Goal: Task Accomplishment & Management: Manage account settings

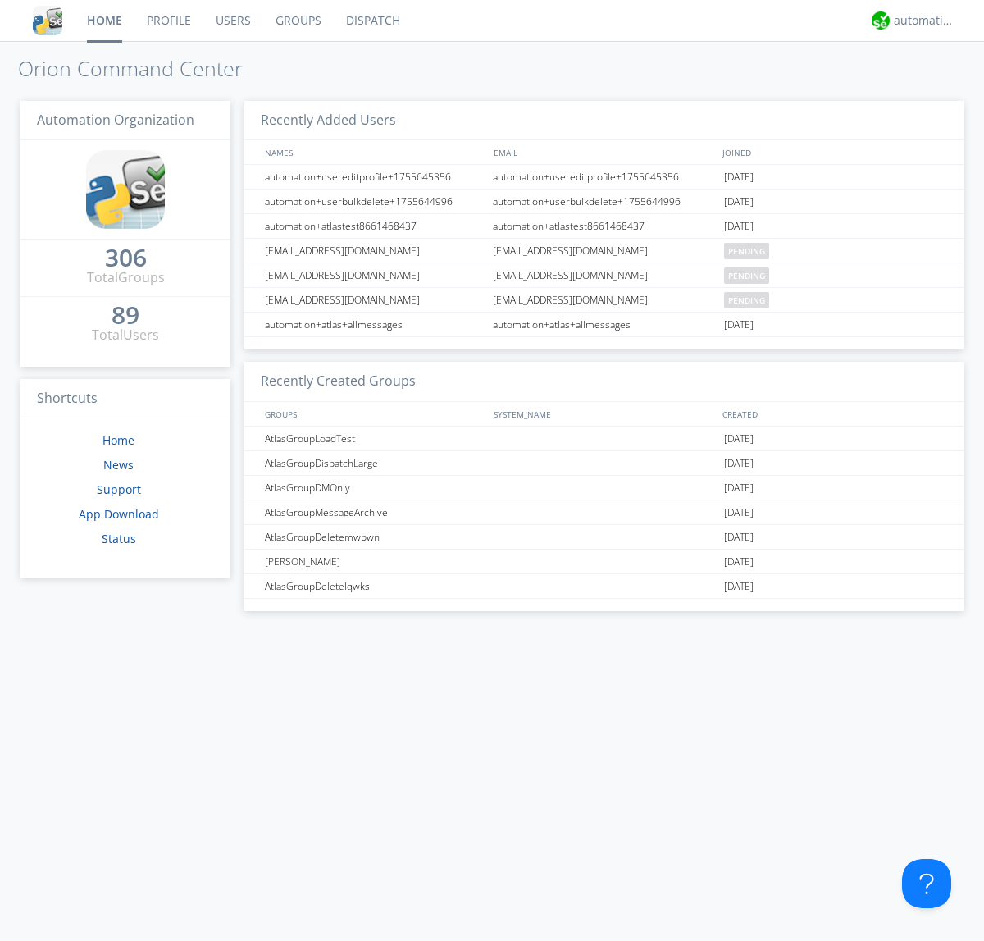
click at [232, 21] on link "Users" at bounding box center [233, 20] width 60 height 41
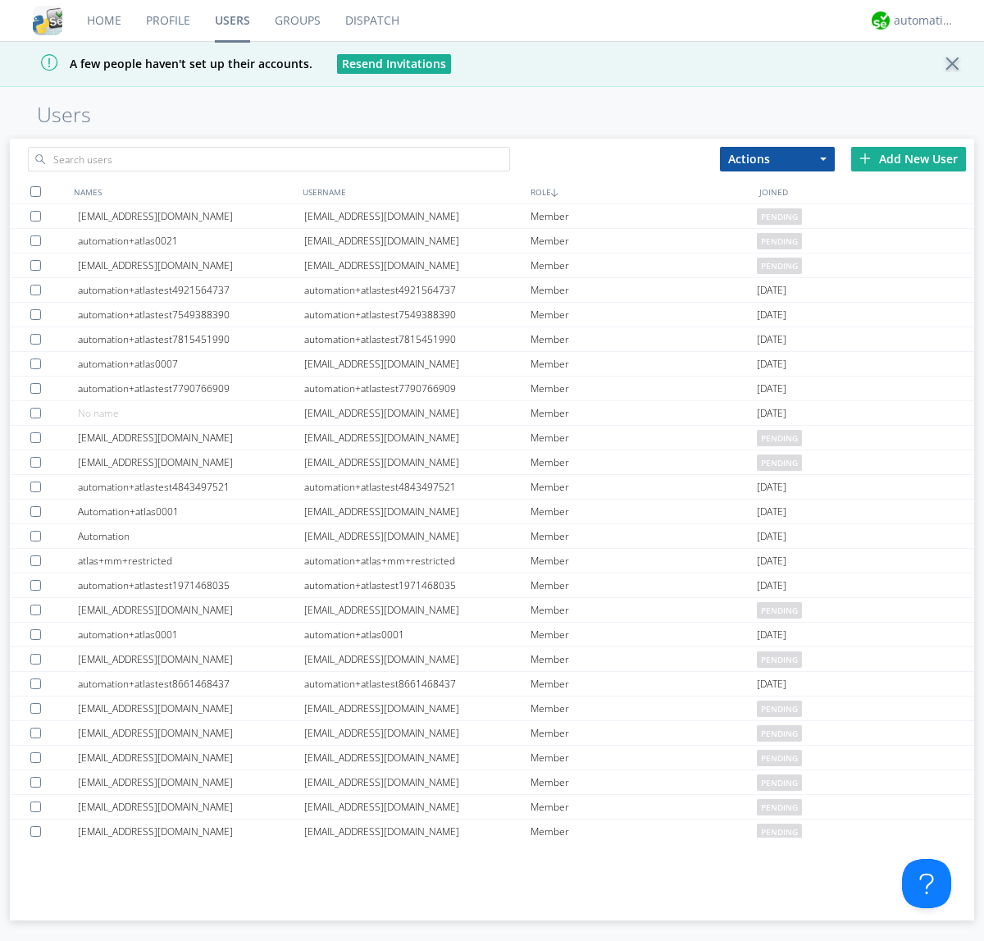
click at [909, 158] on div "Add New User" at bounding box center [908, 159] width 115 height 25
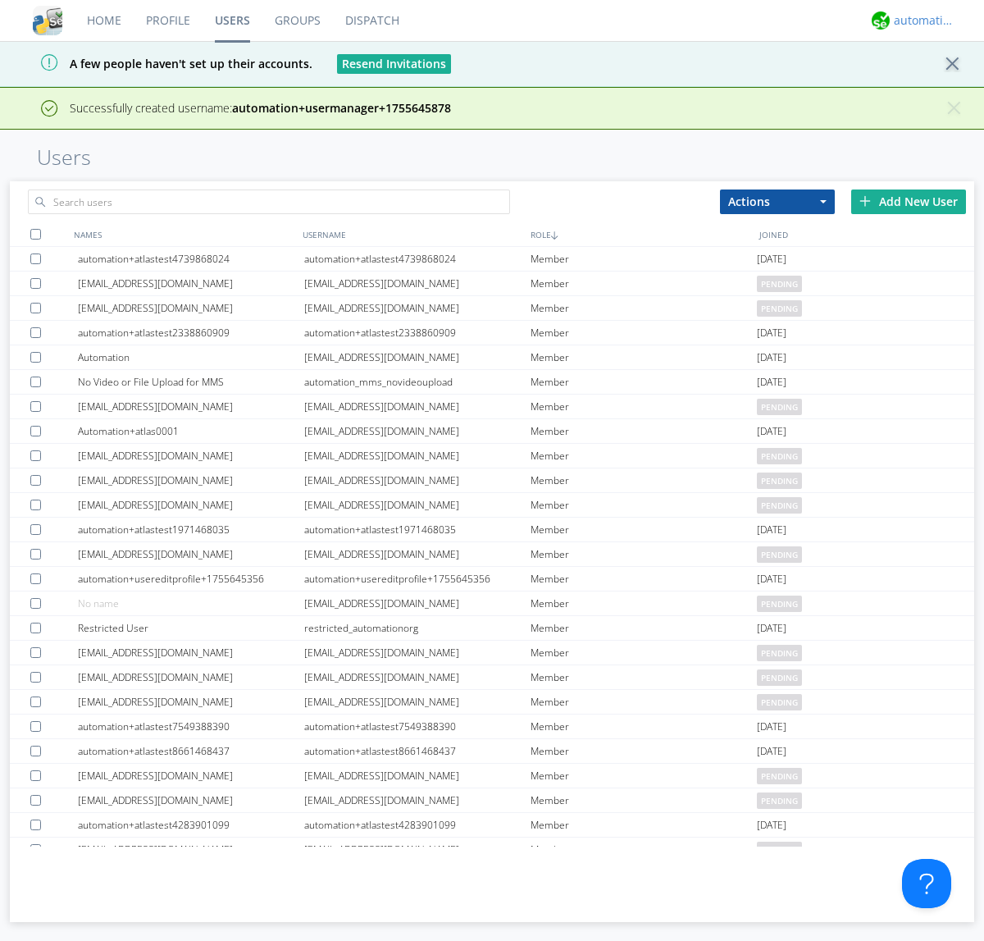
click at [920, 21] on div "automation+atlas" at bounding box center [925, 20] width 62 height 16
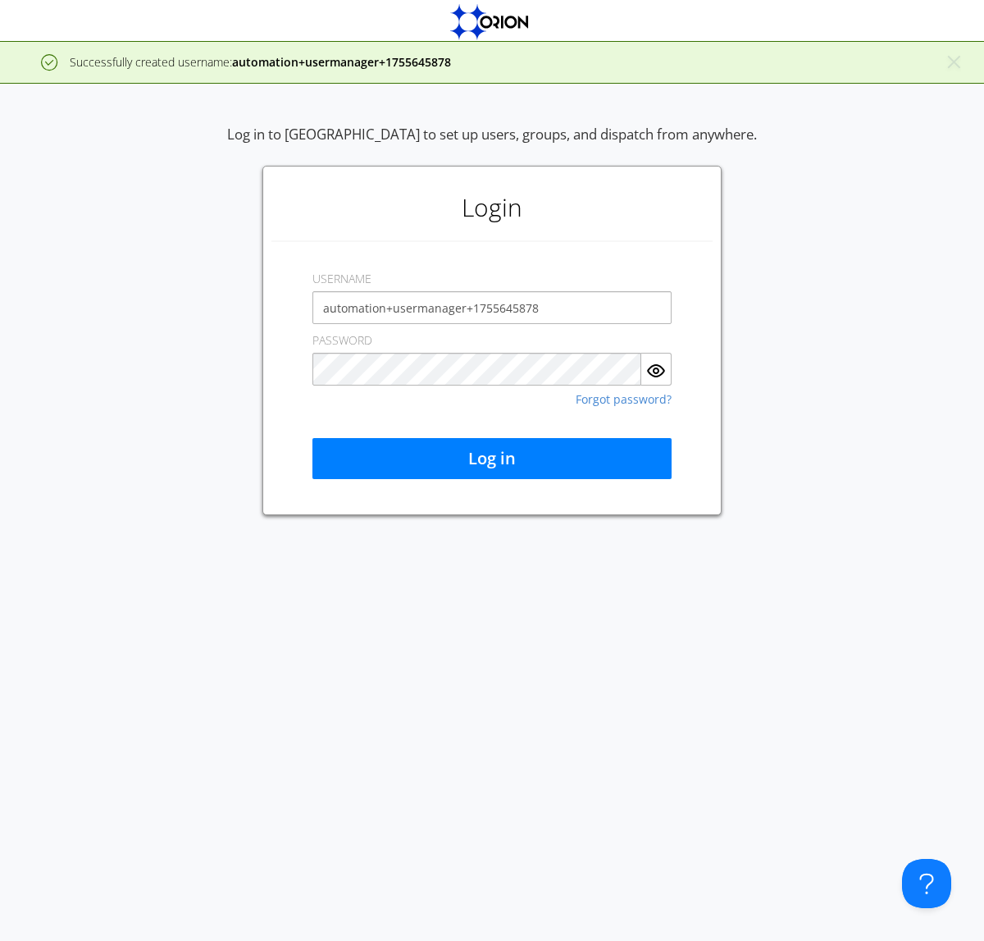
type input "automation+usermanager+1755645878"
click at [492, 458] on button "Log in" at bounding box center [491, 458] width 359 height 41
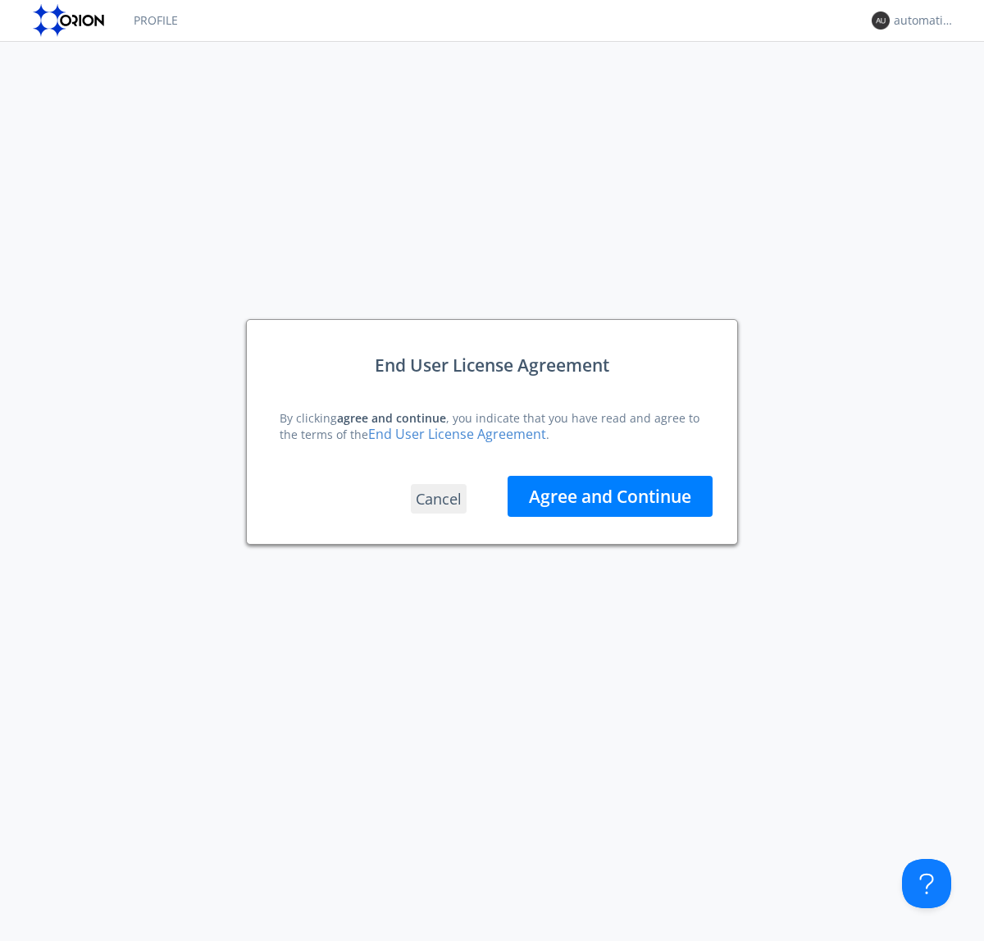
click at [610, 495] on button "Agree and Continue" at bounding box center [610, 496] width 205 height 41
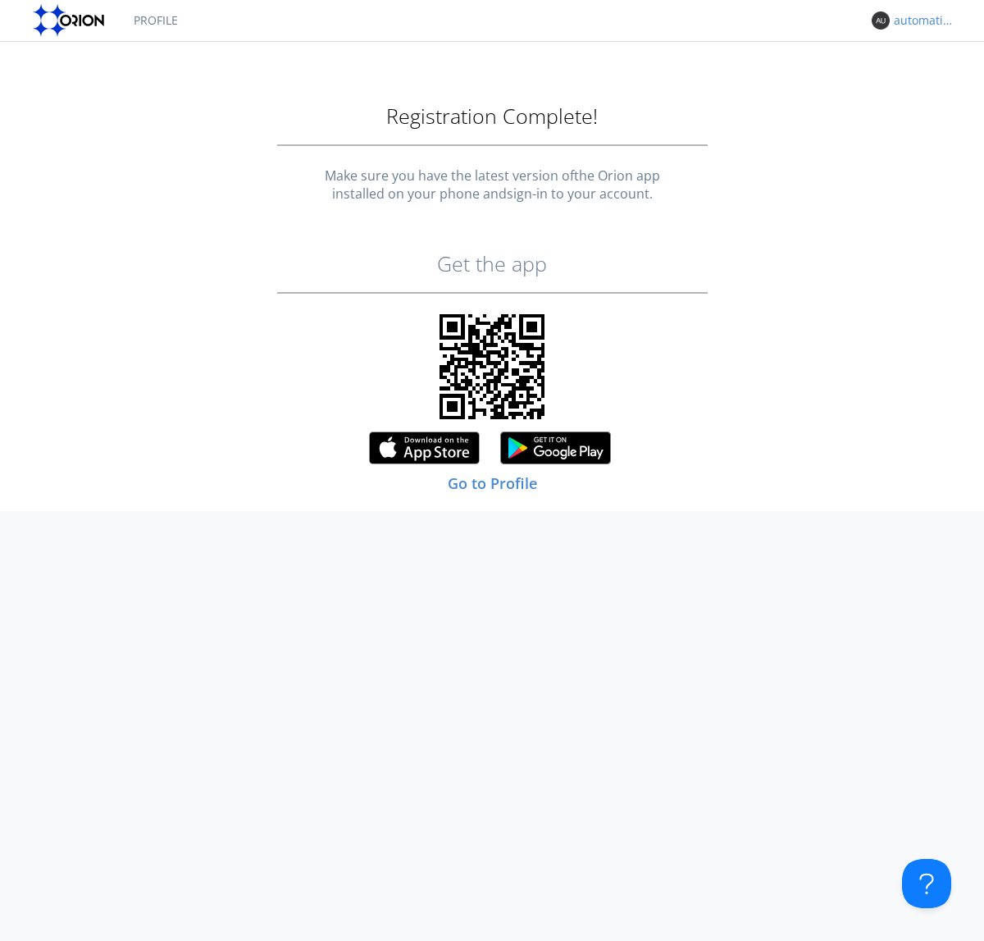
click at [920, 21] on div "automation+usermanager+1755645878" at bounding box center [925, 20] width 62 height 16
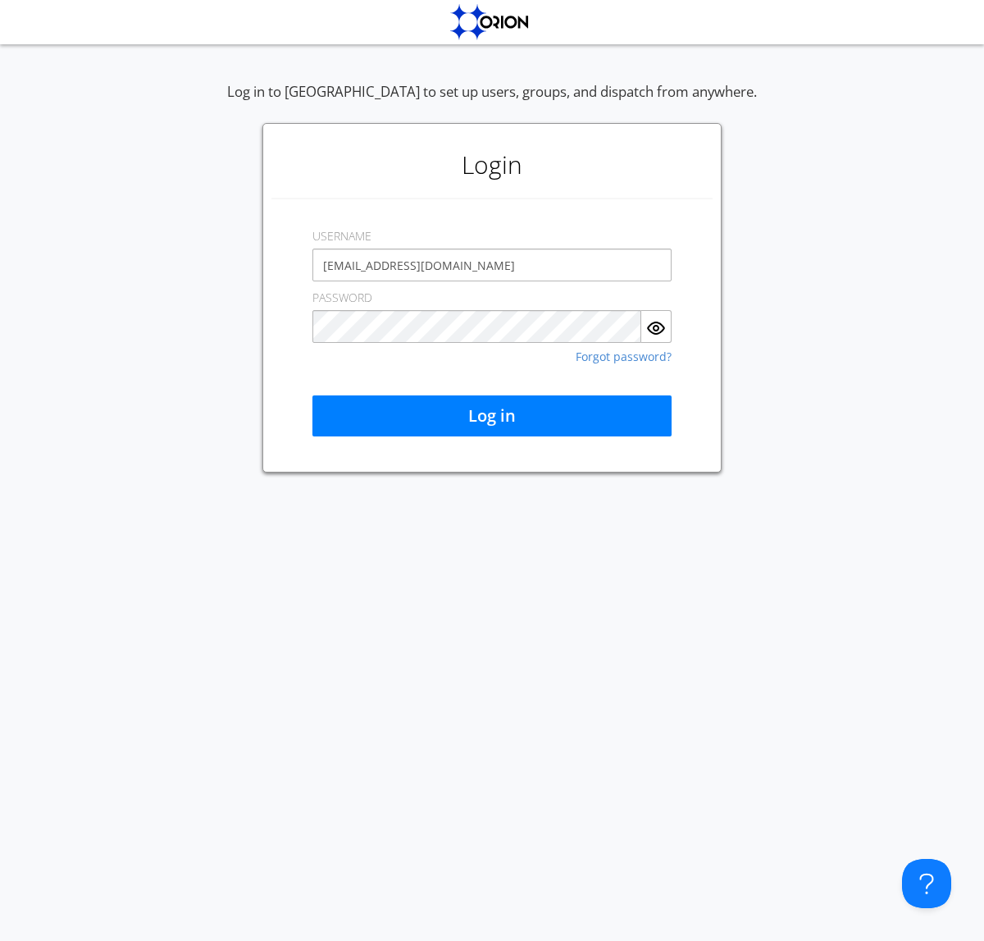
type input "[EMAIL_ADDRESS][DOMAIN_NAME]"
click at [492, 416] on button "Log in" at bounding box center [491, 415] width 359 height 41
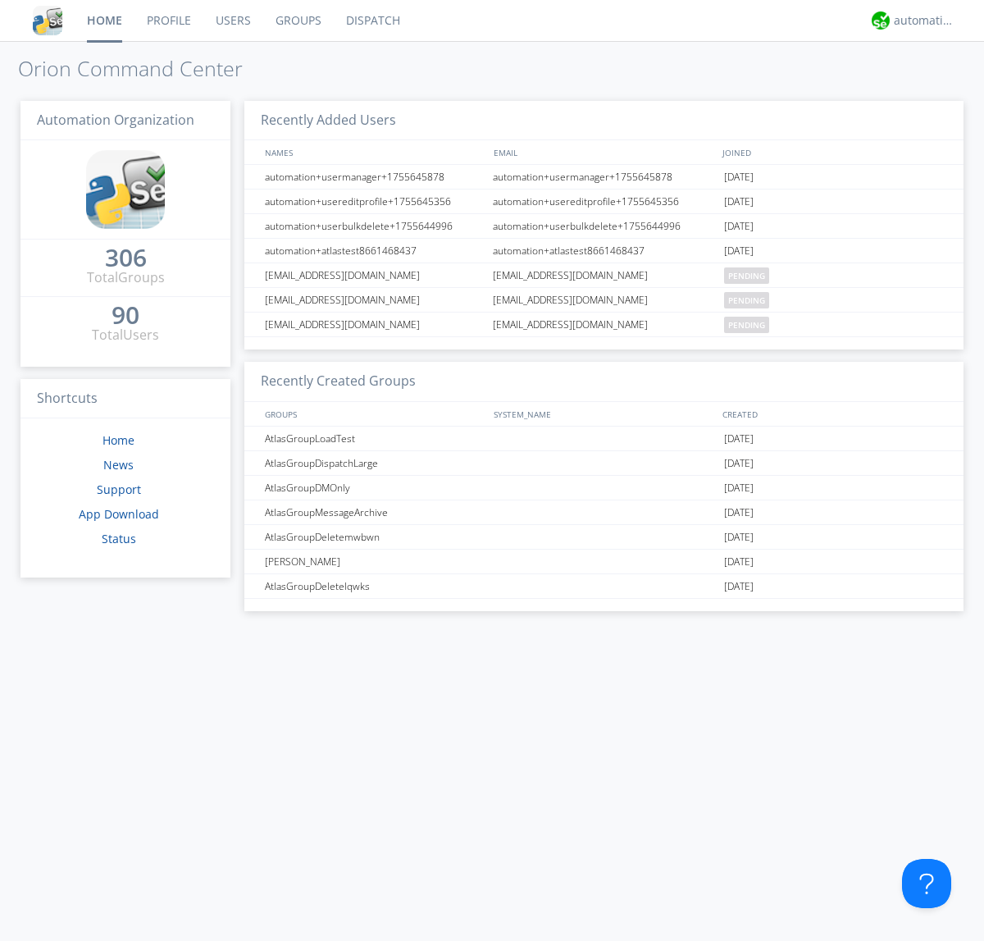
click at [232, 21] on link "Users" at bounding box center [233, 20] width 60 height 41
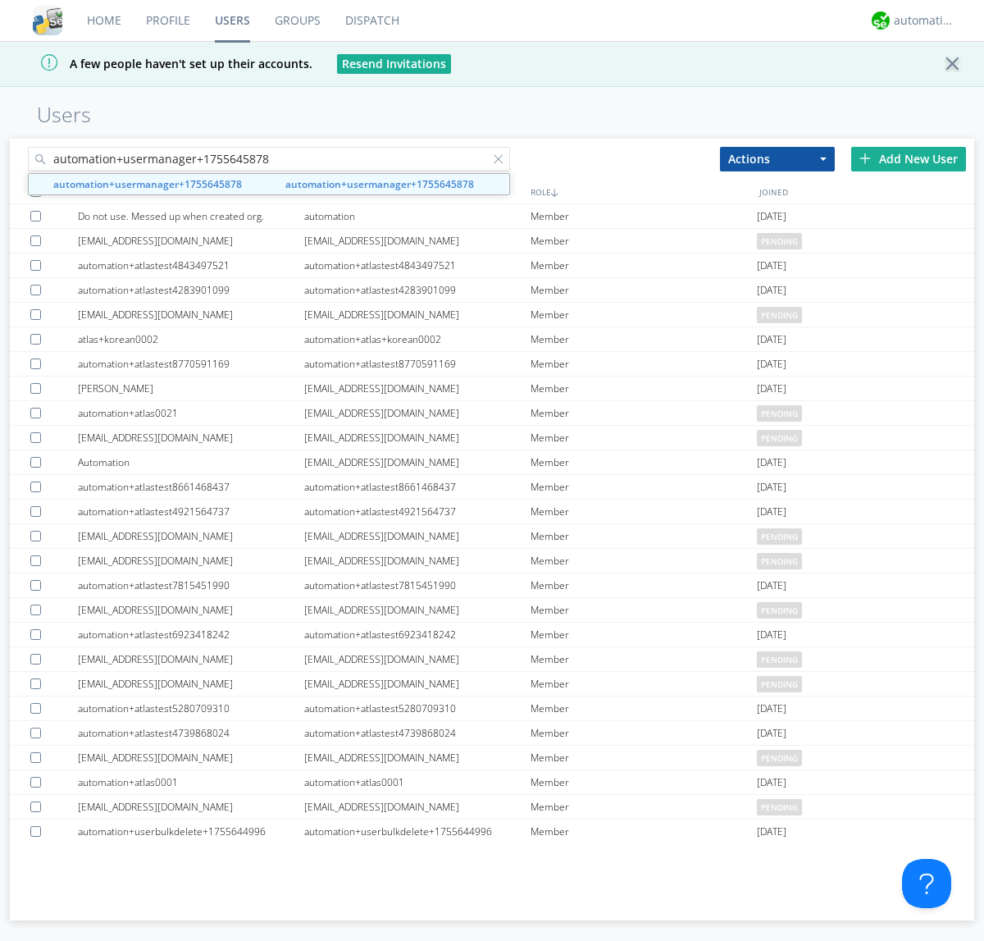
type input "automation+usermanager+1755645878"
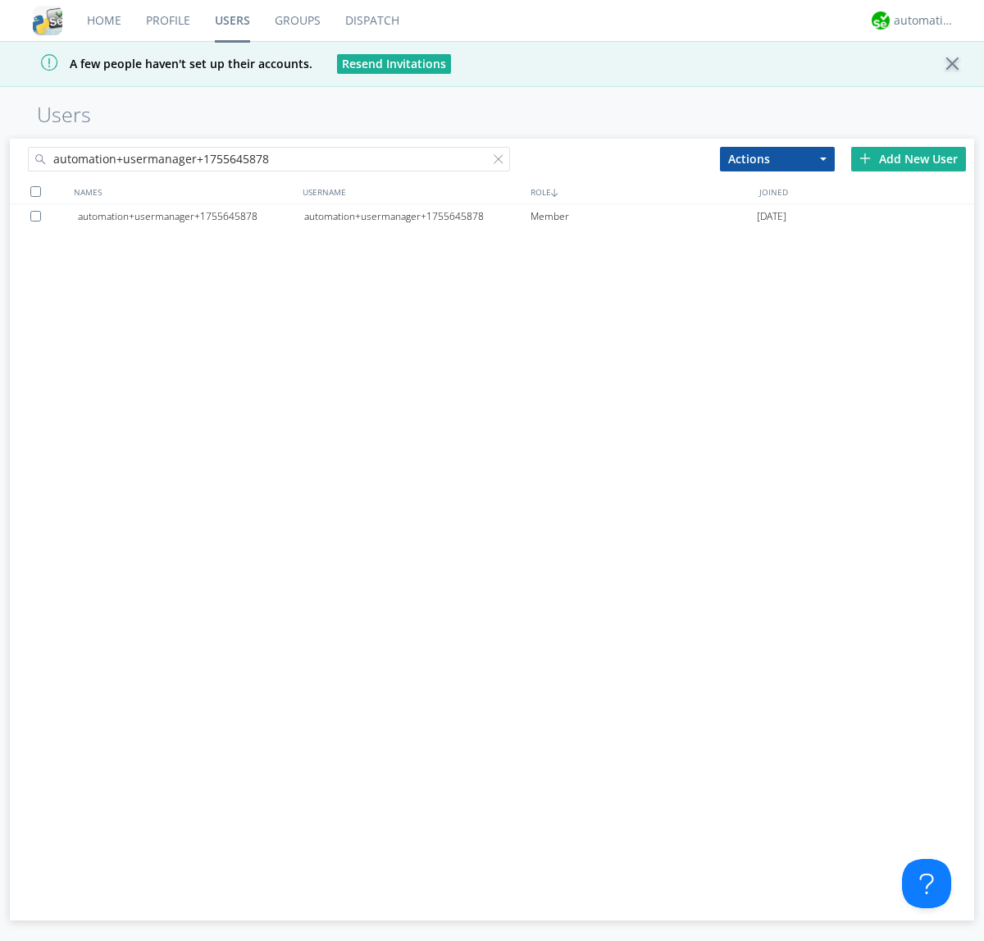
click at [417, 216] on div "automation+usermanager+1755645878" at bounding box center [417, 216] width 226 height 25
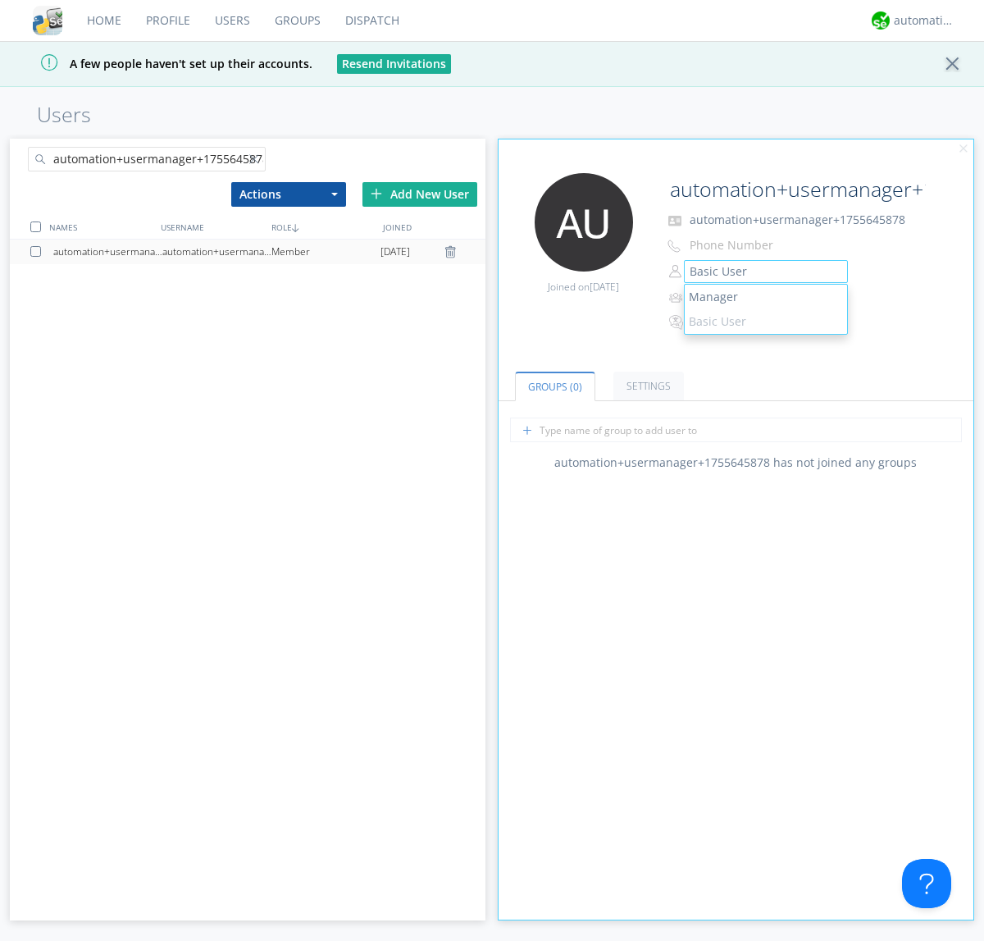
click at [765, 297] on link "Manager" at bounding box center [766, 297] width 162 height 25
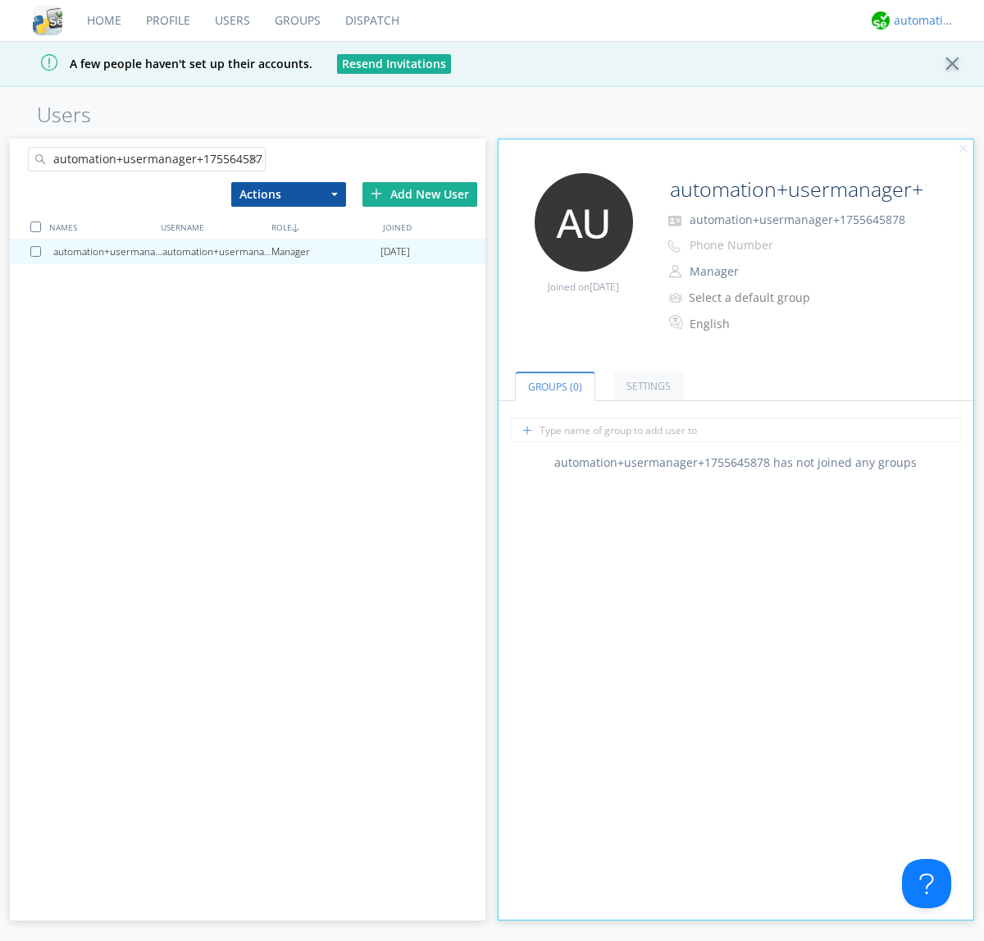
click at [920, 21] on div "automation+atlas" at bounding box center [925, 20] width 62 height 16
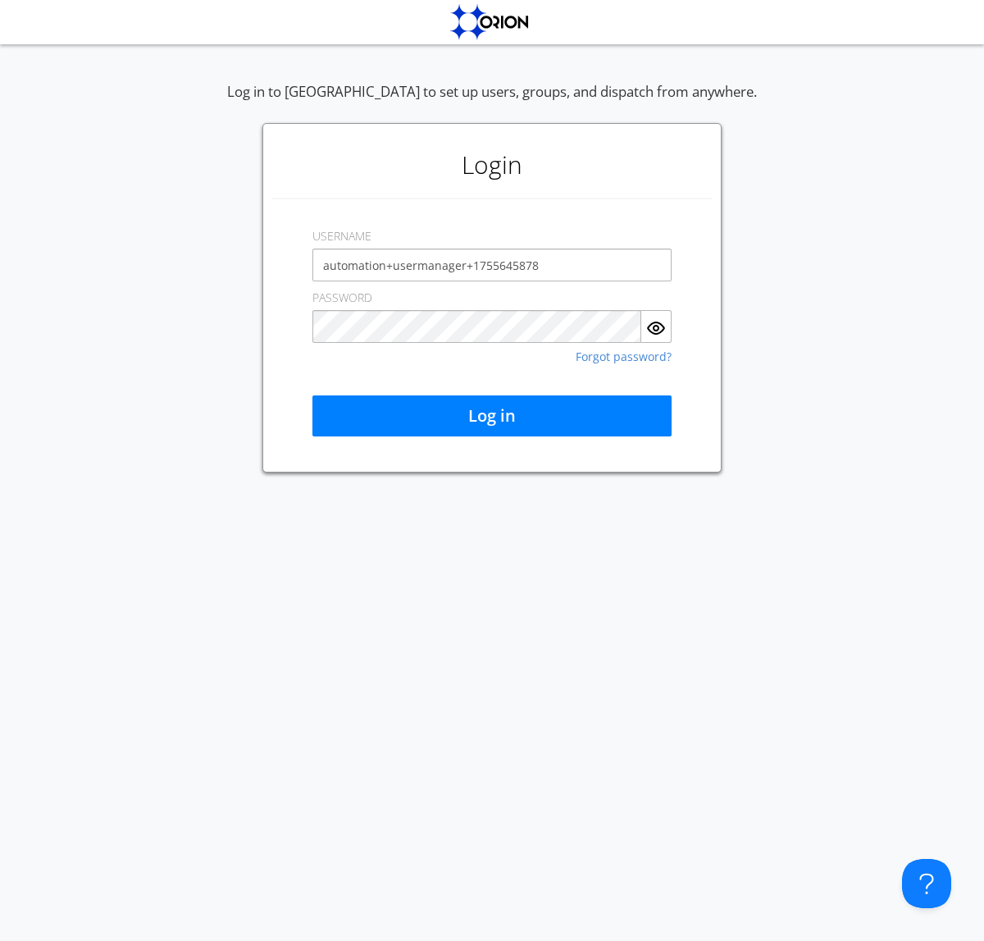
type input "automation+usermanager+1755645878"
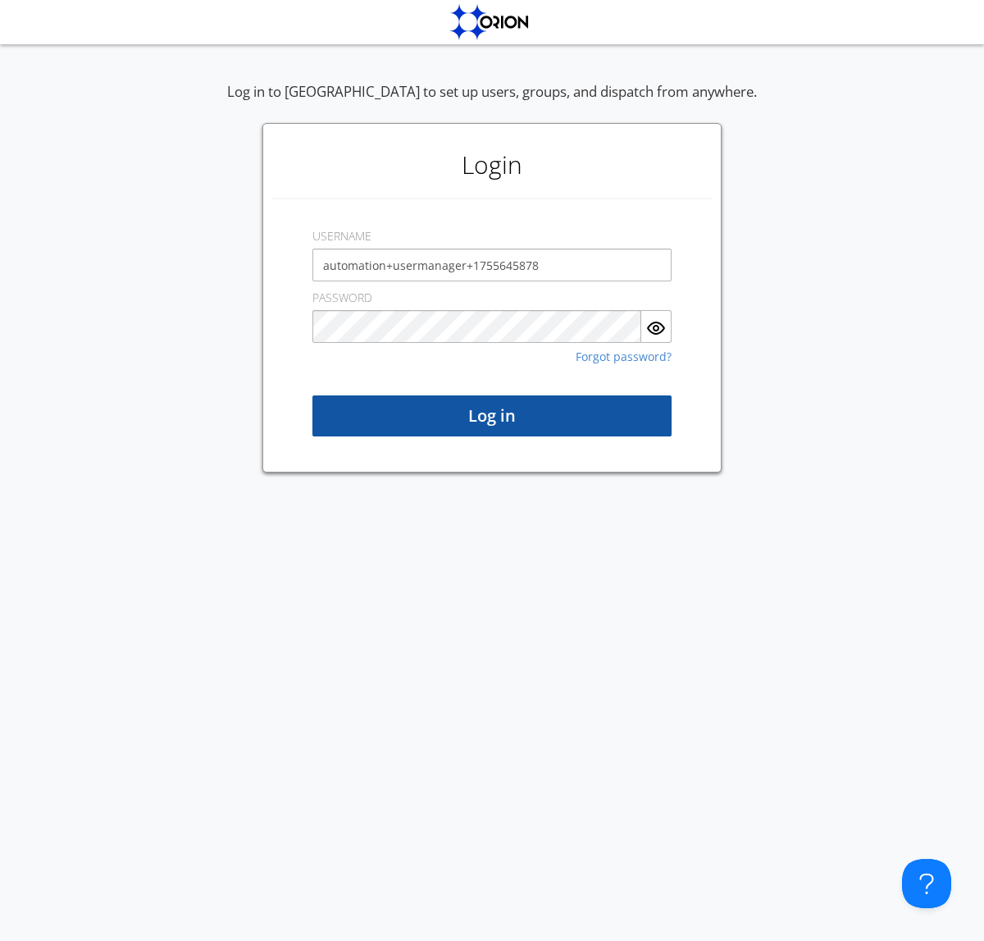
click at [492, 416] on button "Log in" at bounding box center [491, 415] width 359 height 41
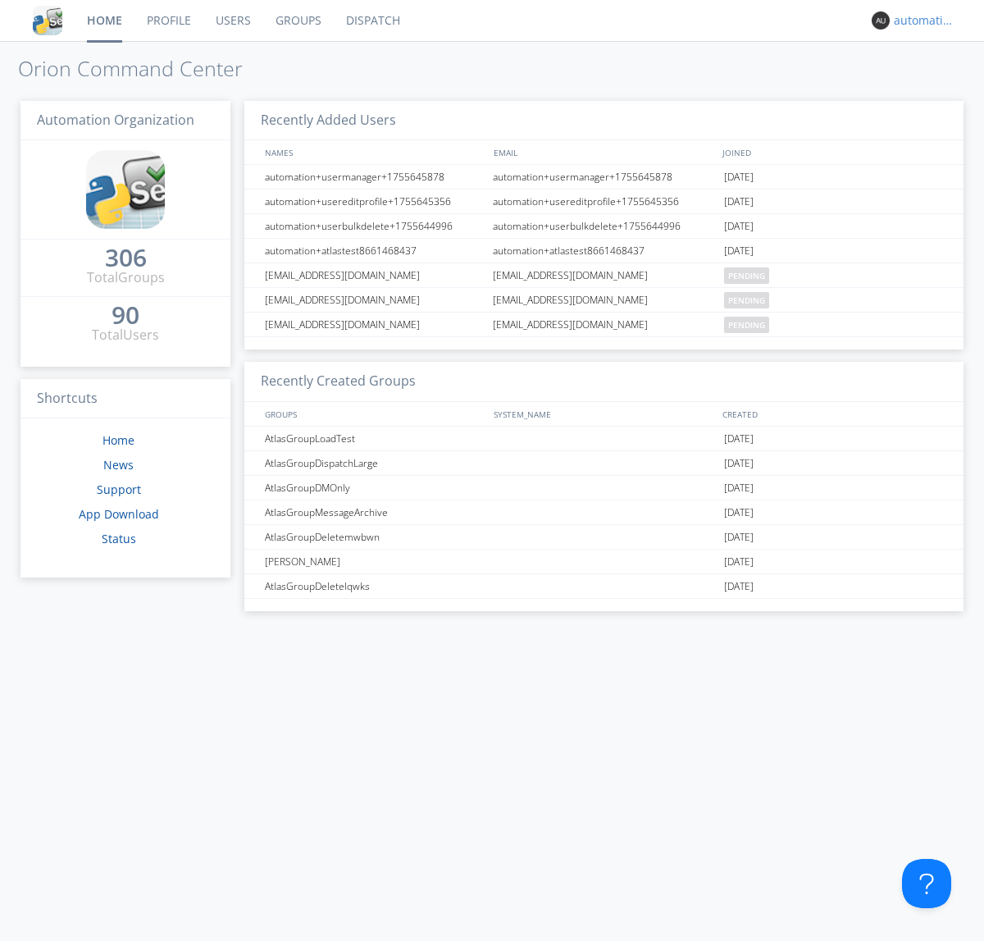
click at [920, 21] on div "automation+usermanager+1755645878" at bounding box center [925, 20] width 62 height 16
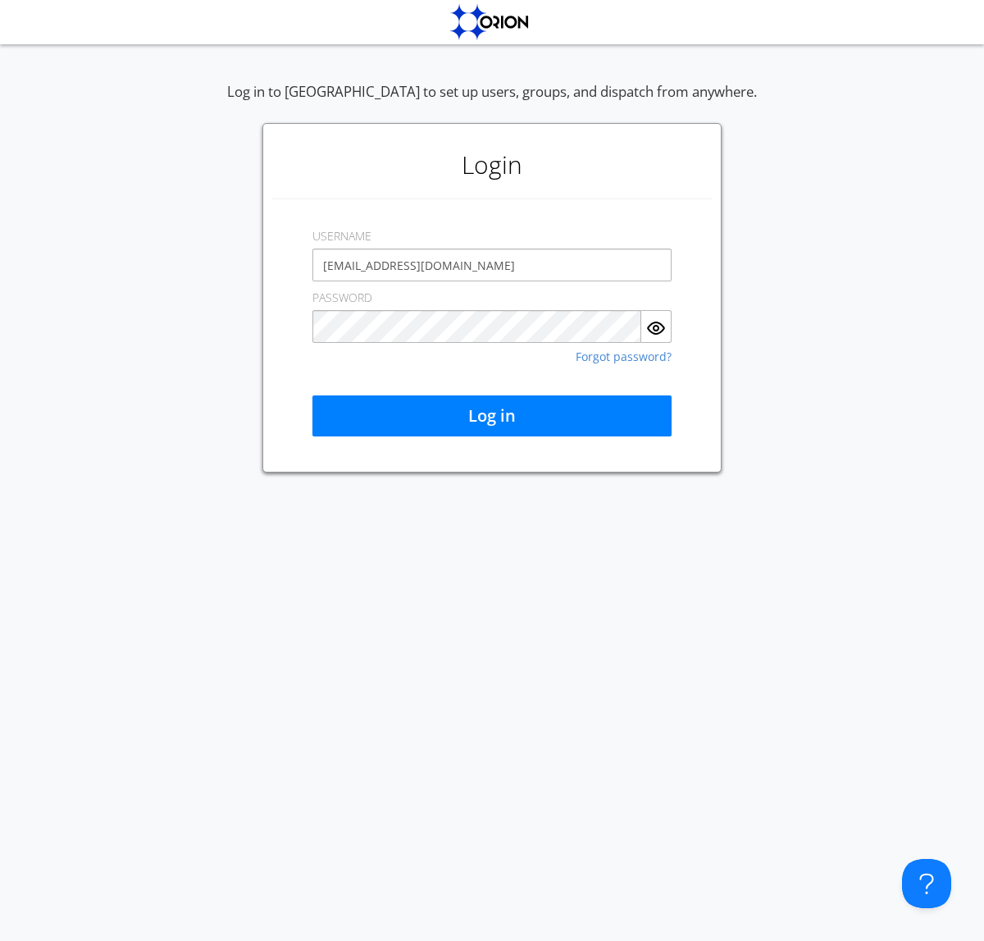
type input "[EMAIL_ADDRESS][DOMAIN_NAME]"
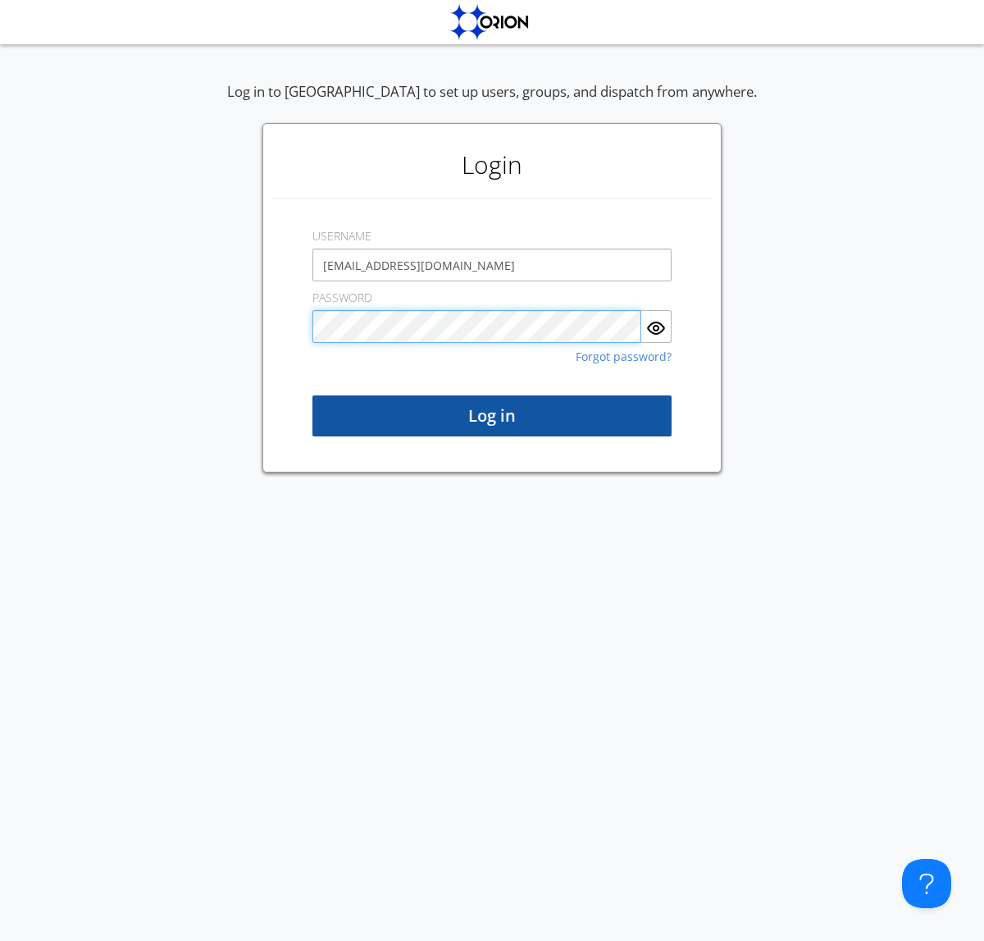
click at [492, 416] on button "Log in" at bounding box center [491, 415] width 359 height 41
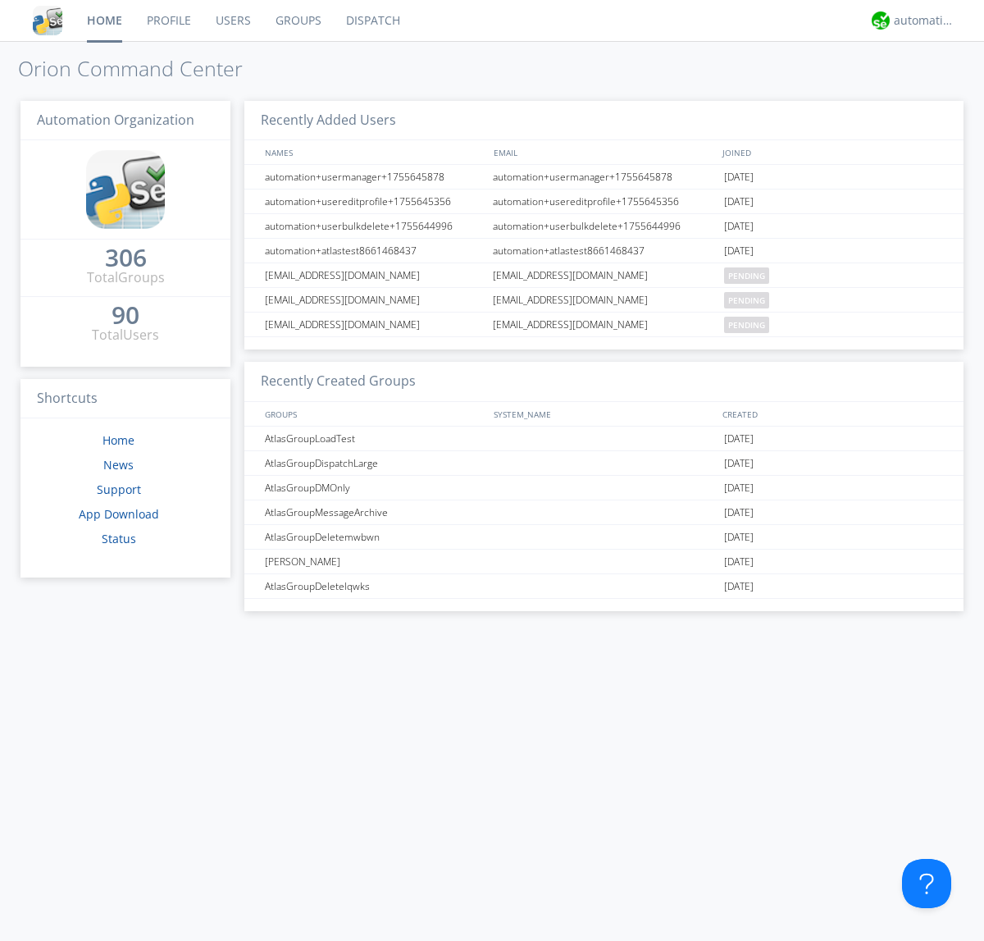
click at [232, 21] on link "Users" at bounding box center [233, 20] width 60 height 41
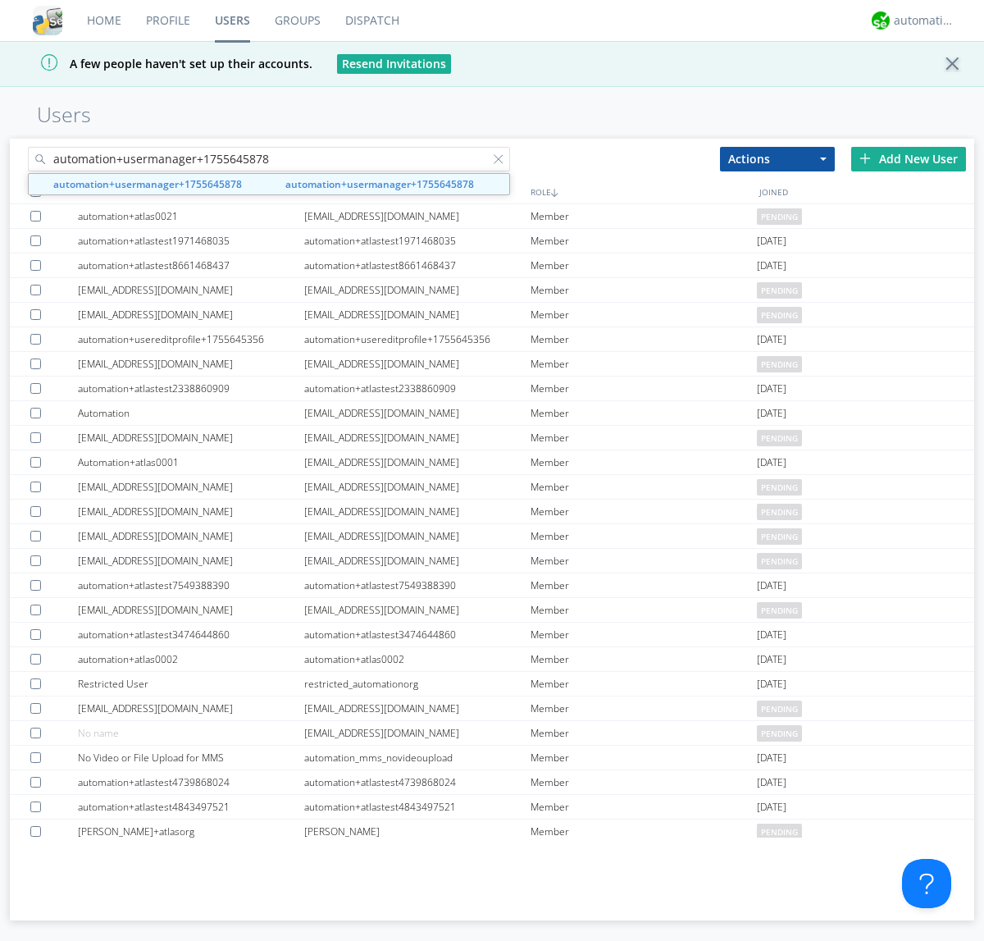
type input "automation+usermanager+1755645878"
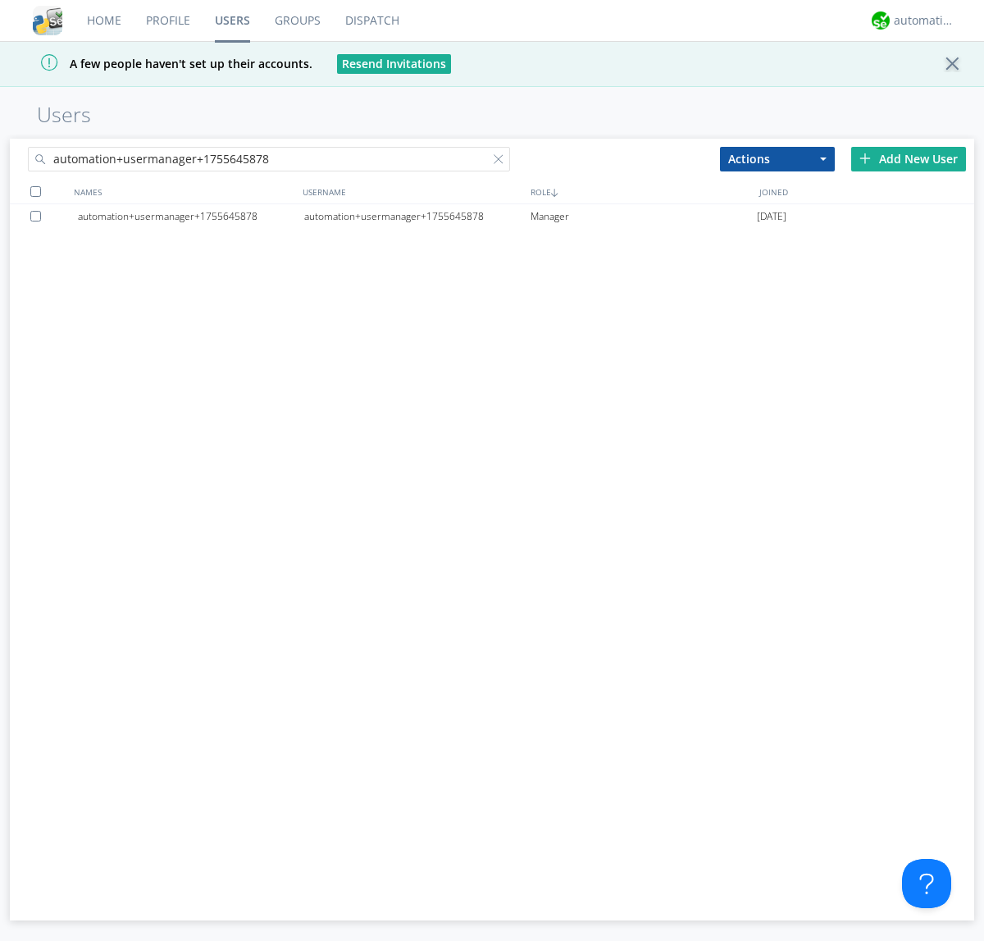
click at [39, 216] on div at bounding box center [38, 216] width 16 height 11
click at [777, 158] on button "Actions" at bounding box center [777, 159] width 115 height 25
click at [0, 0] on link "Delete User" at bounding box center [0, 0] width 0 height 0
